Goal: Task Accomplishment & Management: Complete application form

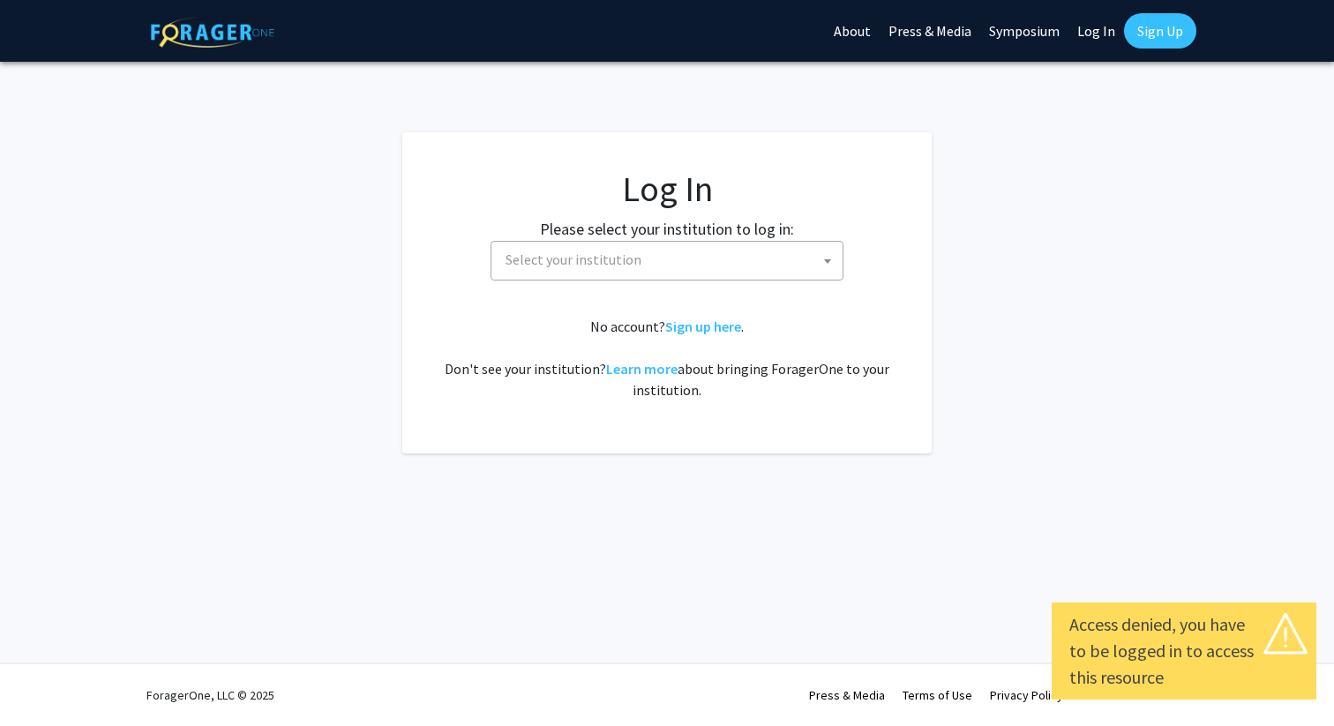
select select
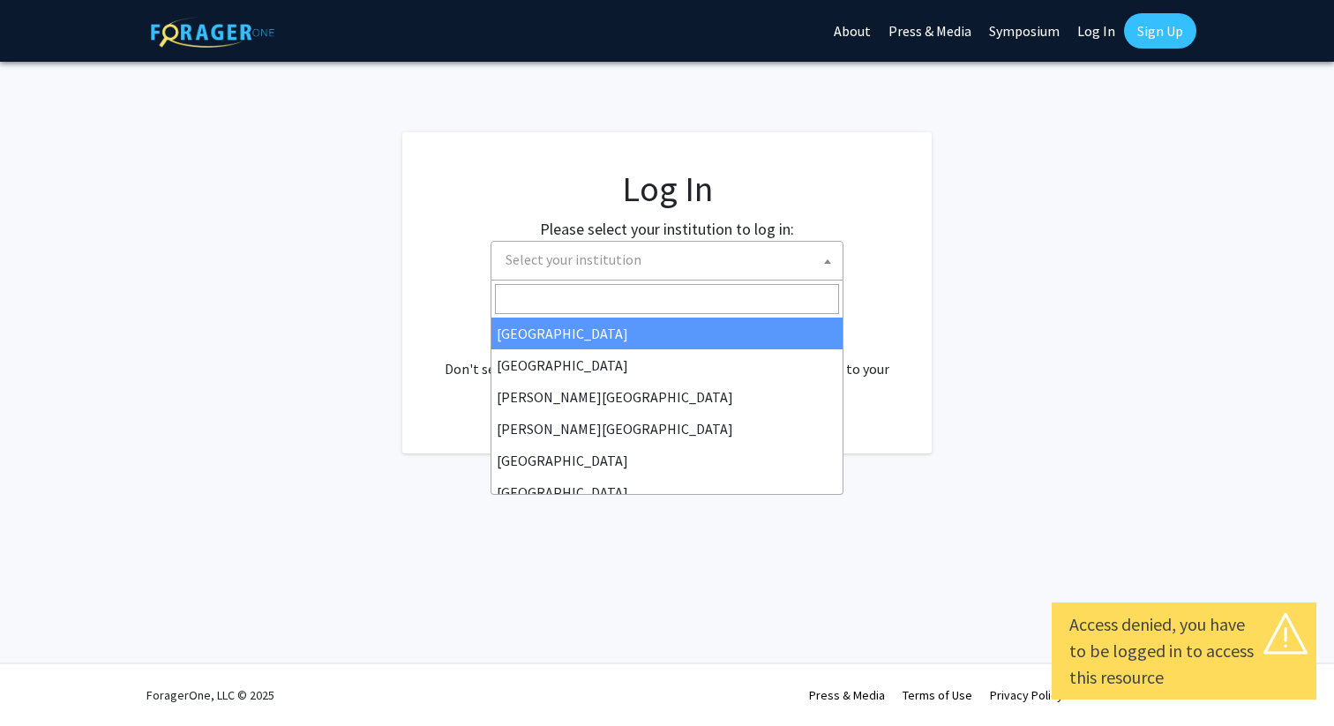
click at [643, 265] on span "Select your institution" at bounding box center [671, 260] width 344 height 36
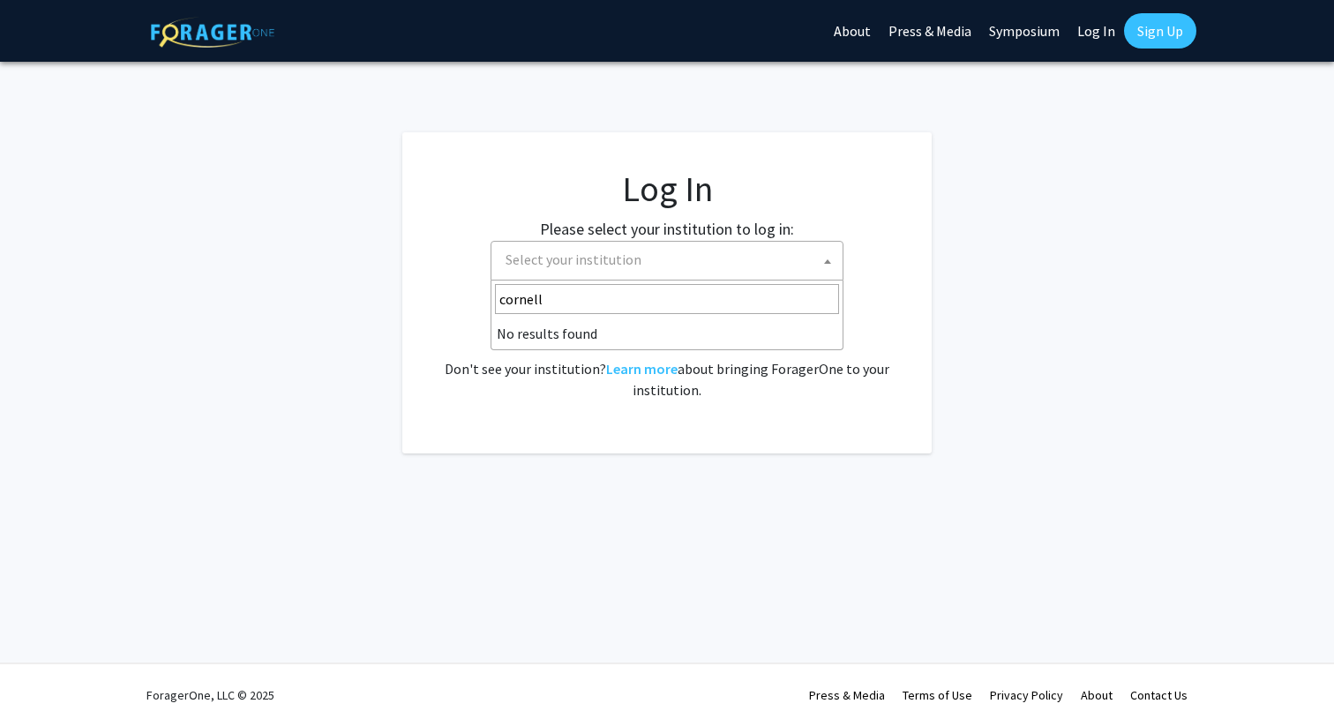
click at [615, 304] on input "cornell" at bounding box center [667, 299] width 344 height 30
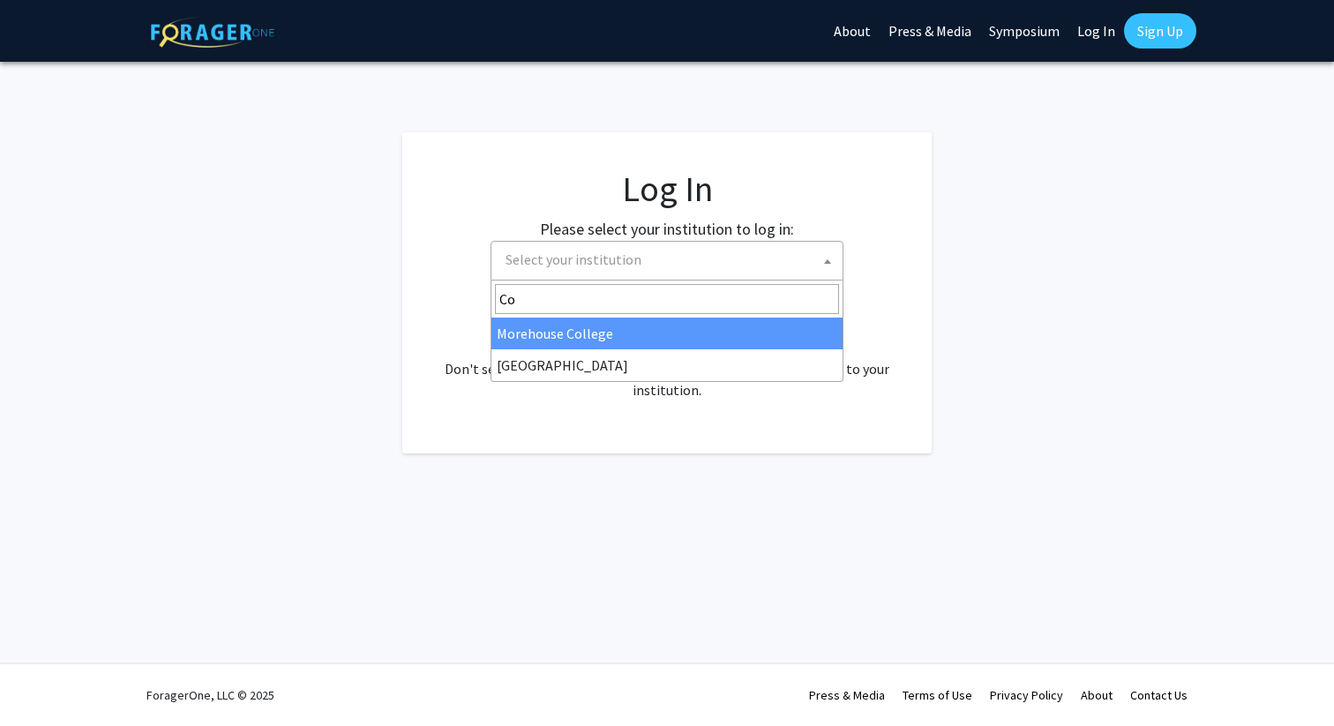
type input "C"
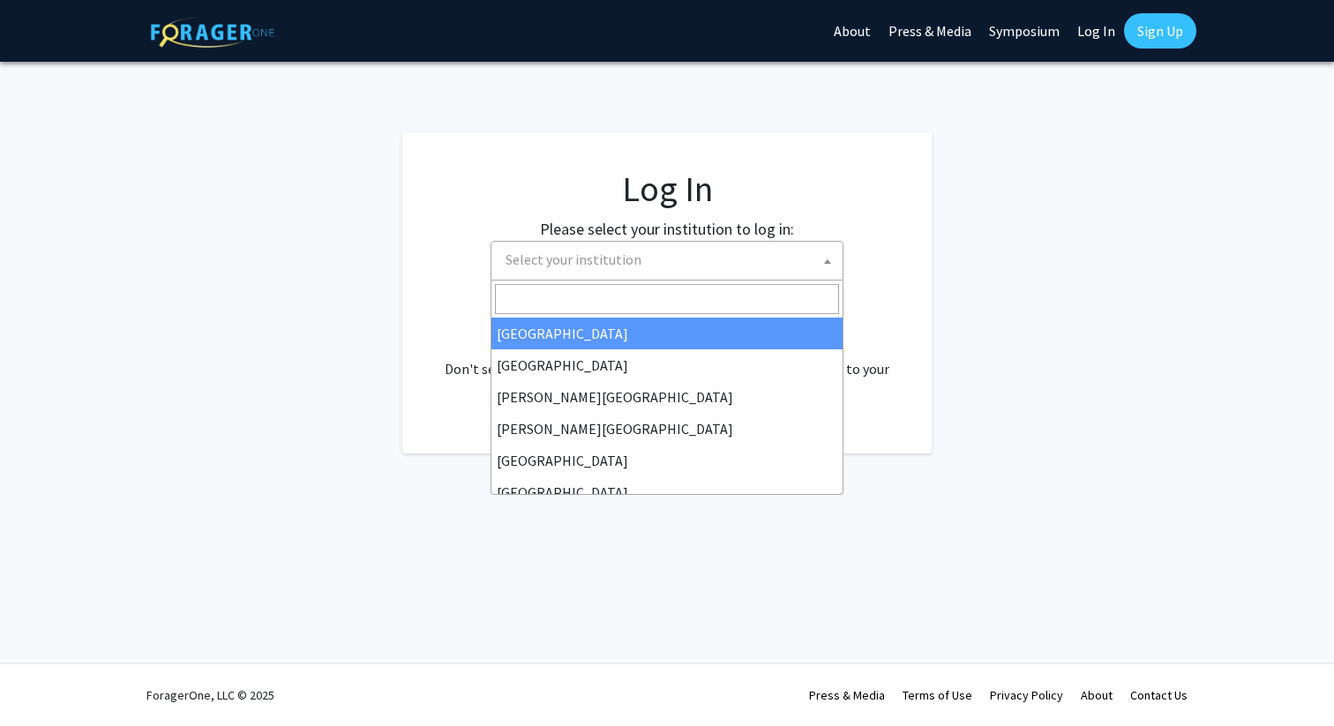
click at [1036, 329] on fg-login "Log In Please select your institution to log in: Baylor University Brandeis Uni…" at bounding box center [667, 292] width 1334 height 321
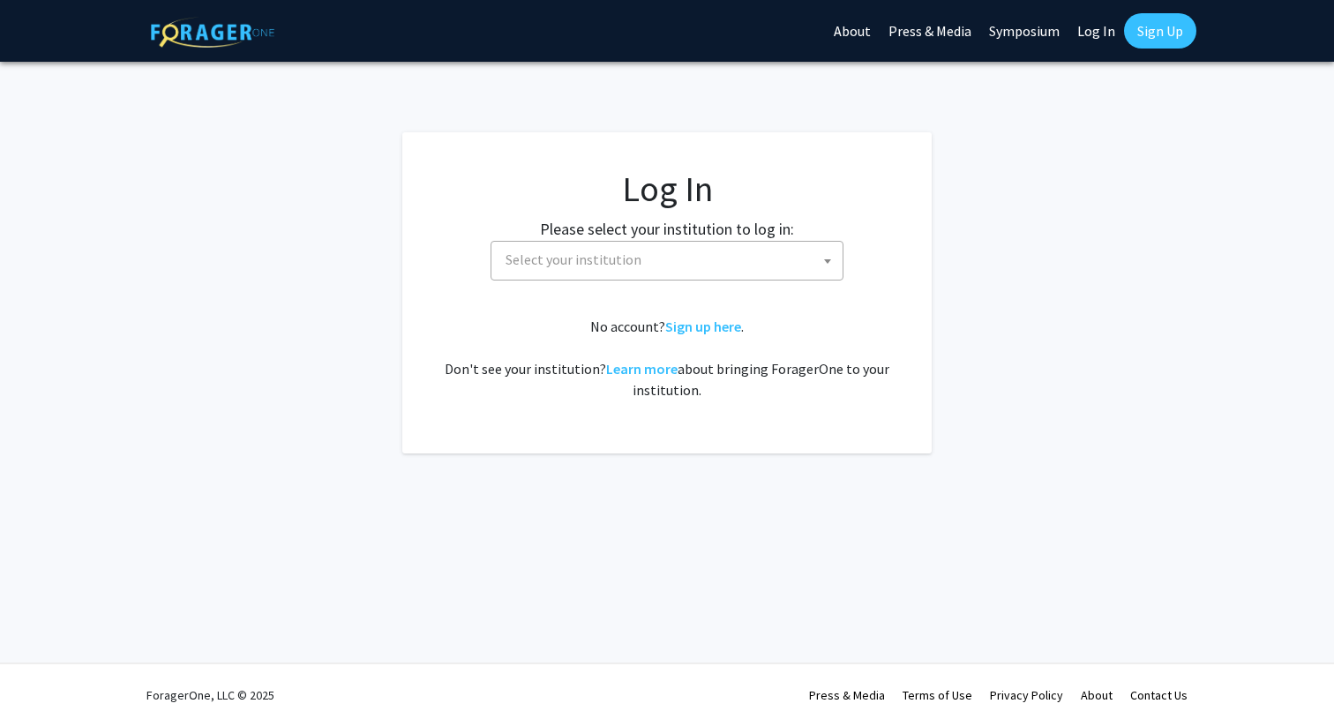
click at [1101, 30] on link "Log In" at bounding box center [1097, 31] width 56 height 62
select select "34"
click at [1080, 32] on link "Log In" at bounding box center [1097, 31] width 56 height 62
click at [1106, 29] on link "Log In" at bounding box center [1097, 31] width 56 height 62
click at [1161, 28] on link "Sign Up" at bounding box center [1160, 30] width 72 height 35
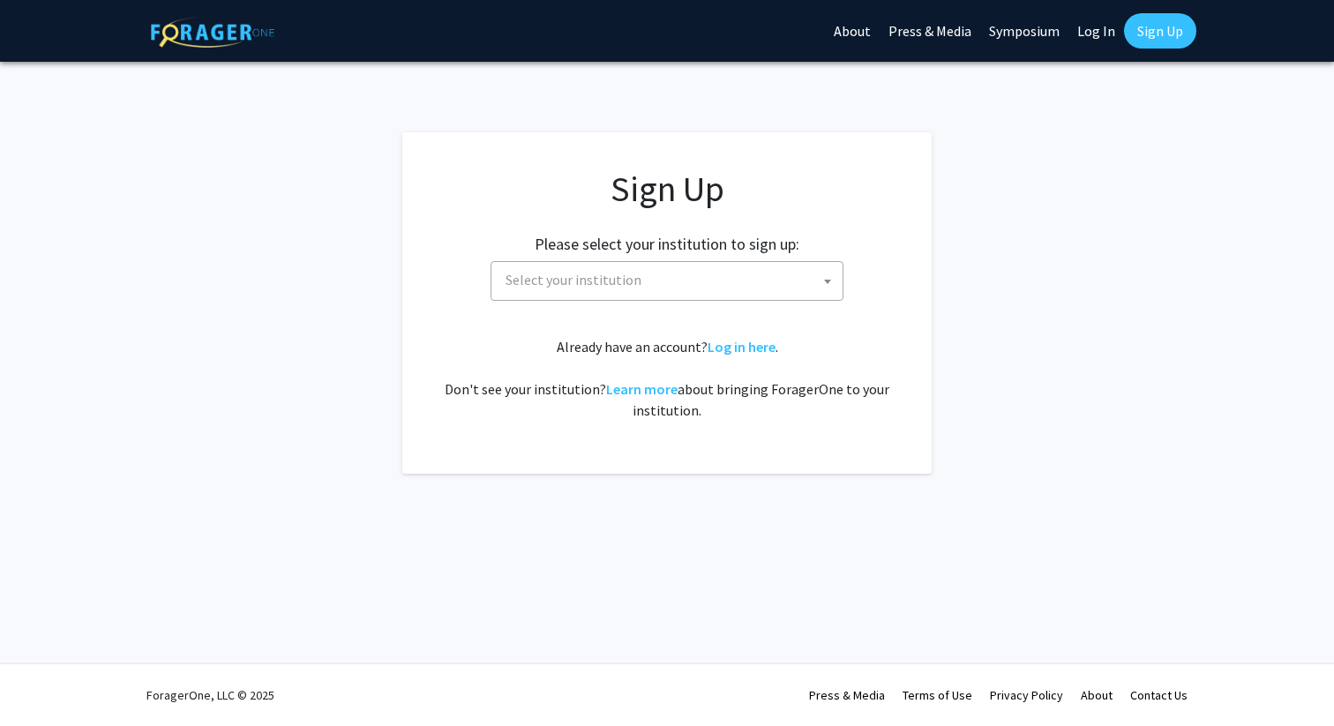
click at [697, 277] on span "Select your institution" at bounding box center [671, 280] width 344 height 36
type input "Cornell"
click at [1090, 39] on link "Log In" at bounding box center [1097, 31] width 56 height 62
select select
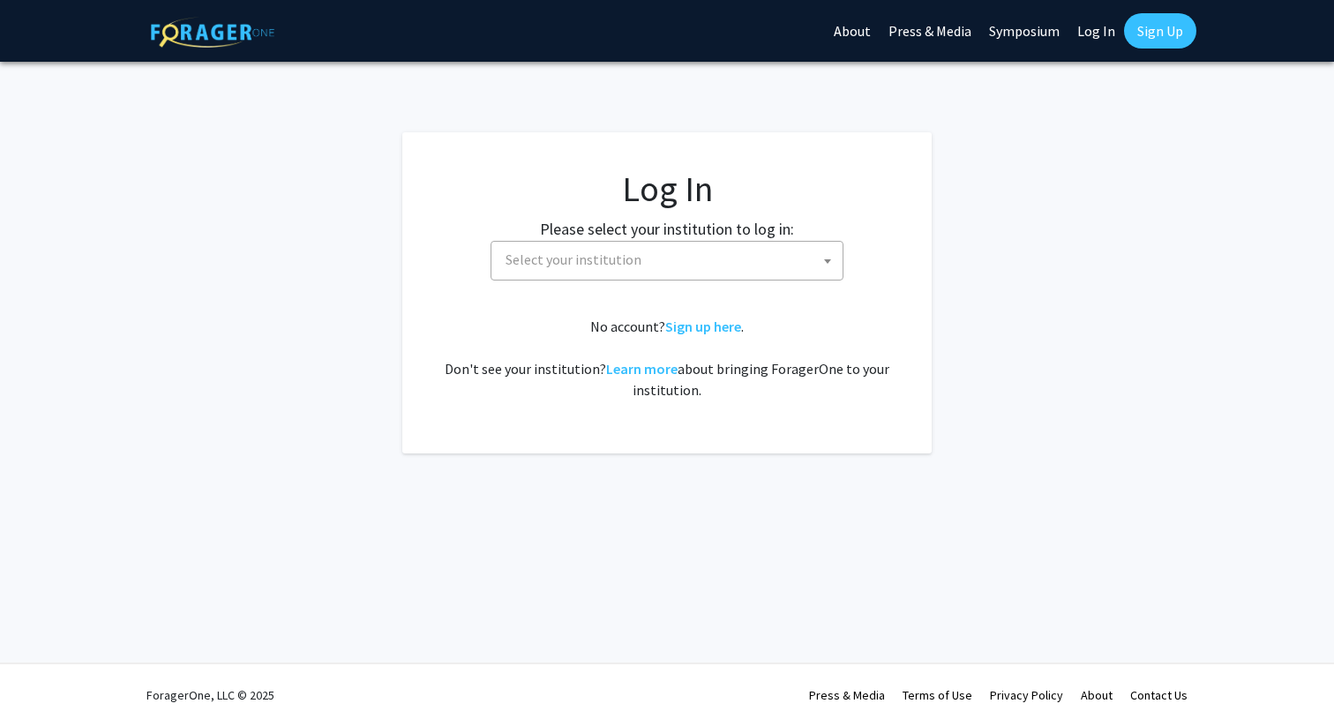
click at [680, 254] on span "Select your institution" at bounding box center [671, 260] width 344 height 36
type input "Cornell University"
click at [656, 335] on li "No results found" at bounding box center [667, 334] width 351 height 32
click at [1066, 195] on fg-login "Log In Please select your institution to log in: Baylor University Brandeis Uni…" at bounding box center [667, 292] width 1334 height 321
click at [701, 327] on link "Sign up here" at bounding box center [703, 327] width 76 height 18
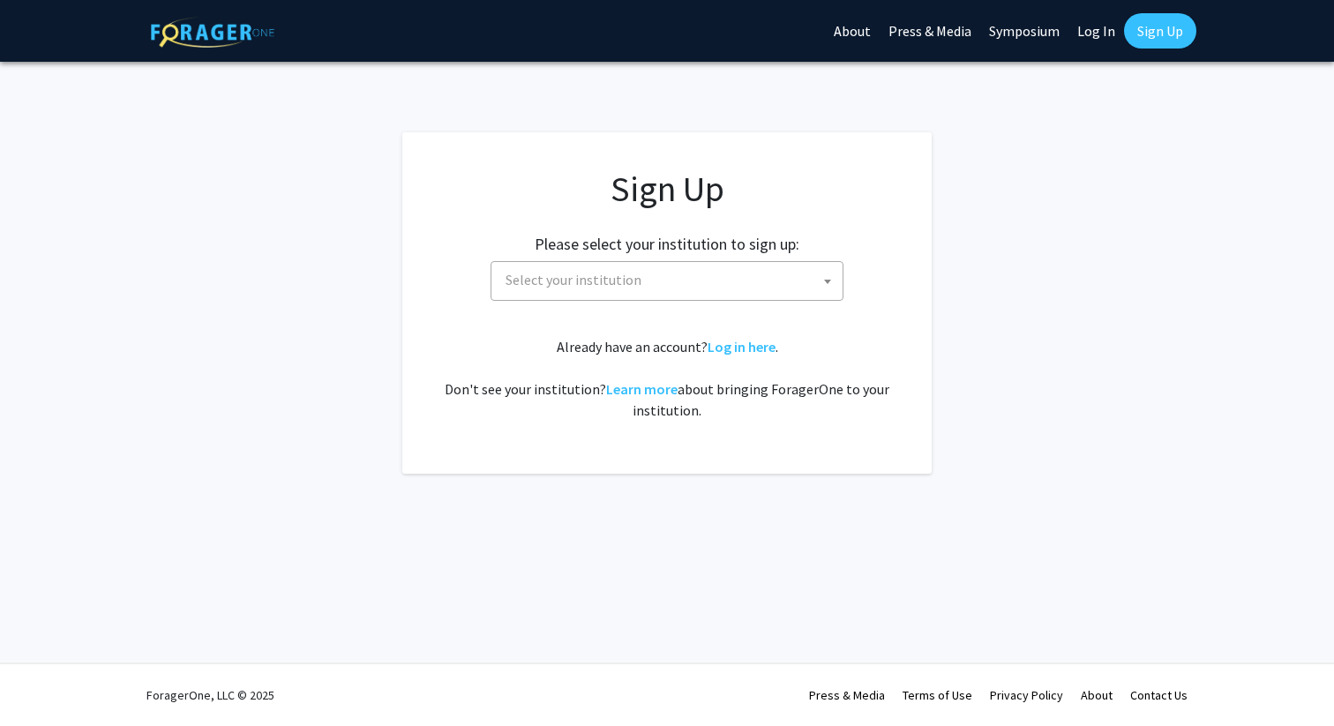
click at [665, 292] on span "Select your institution" at bounding box center [671, 280] width 344 height 36
type input "Cornell"
click at [1031, 177] on app-signup "Sign Up Please select your institution to sign up: Baylor University Brandeis U…" at bounding box center [667, 303] width 1334 height 342
